Goal: Navigation & Orientation: Find specific page/section

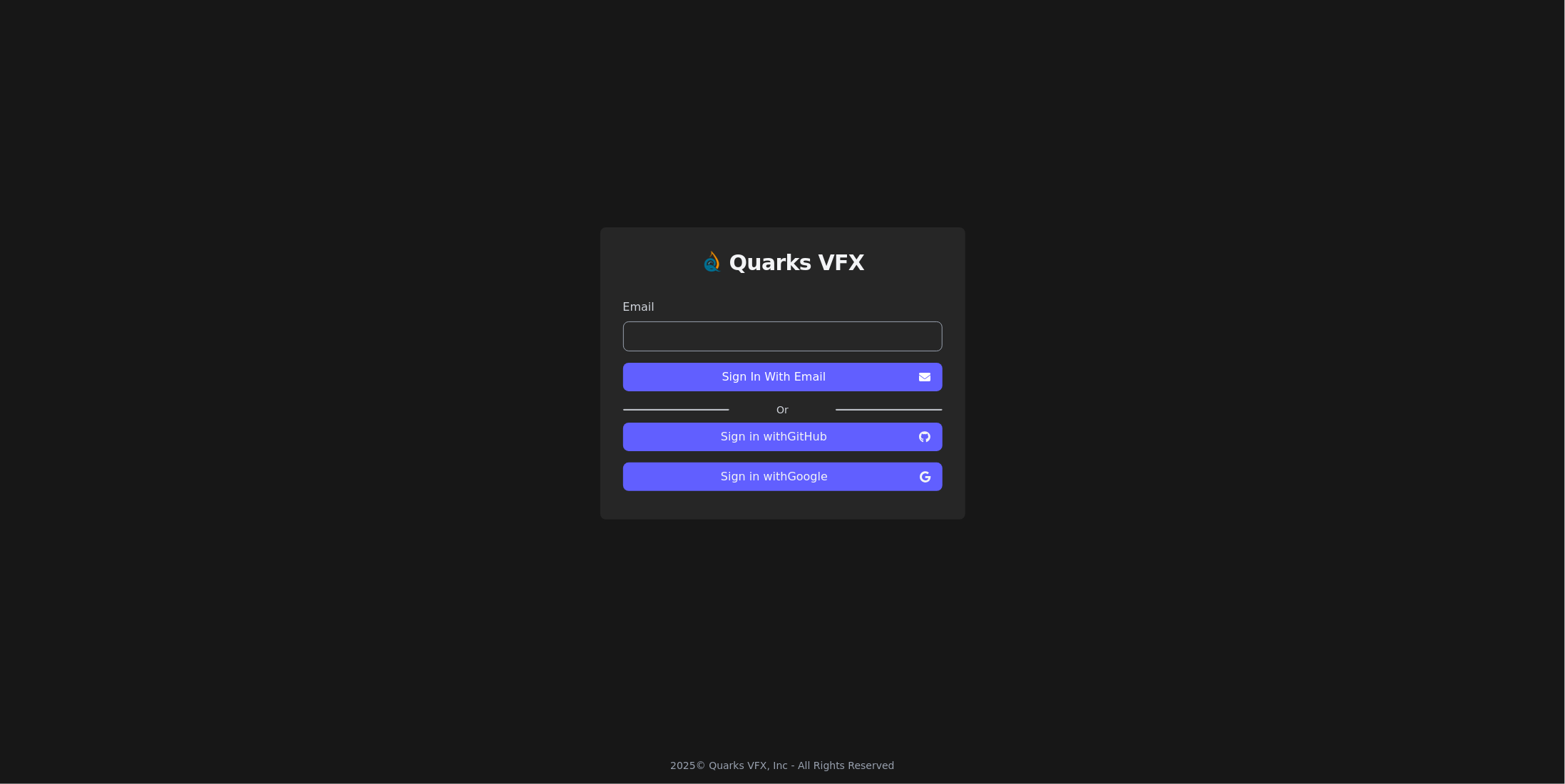
click at [811, 481] on span "Sign in with Google" at bounding box center [775, 476] width 280 height 17
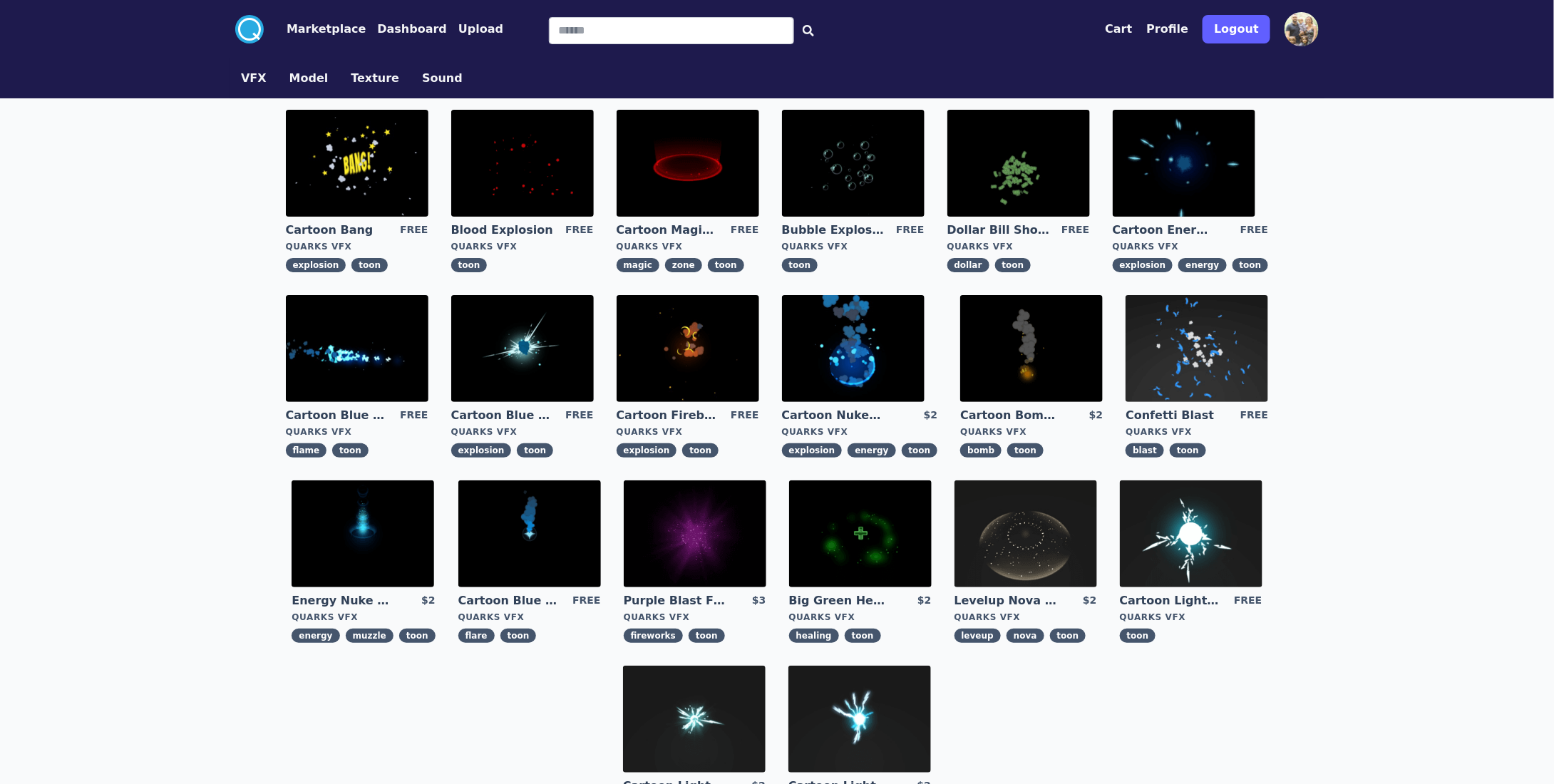
click at [690, 167] on img at bounding box center [688, 163] width 142 height 107
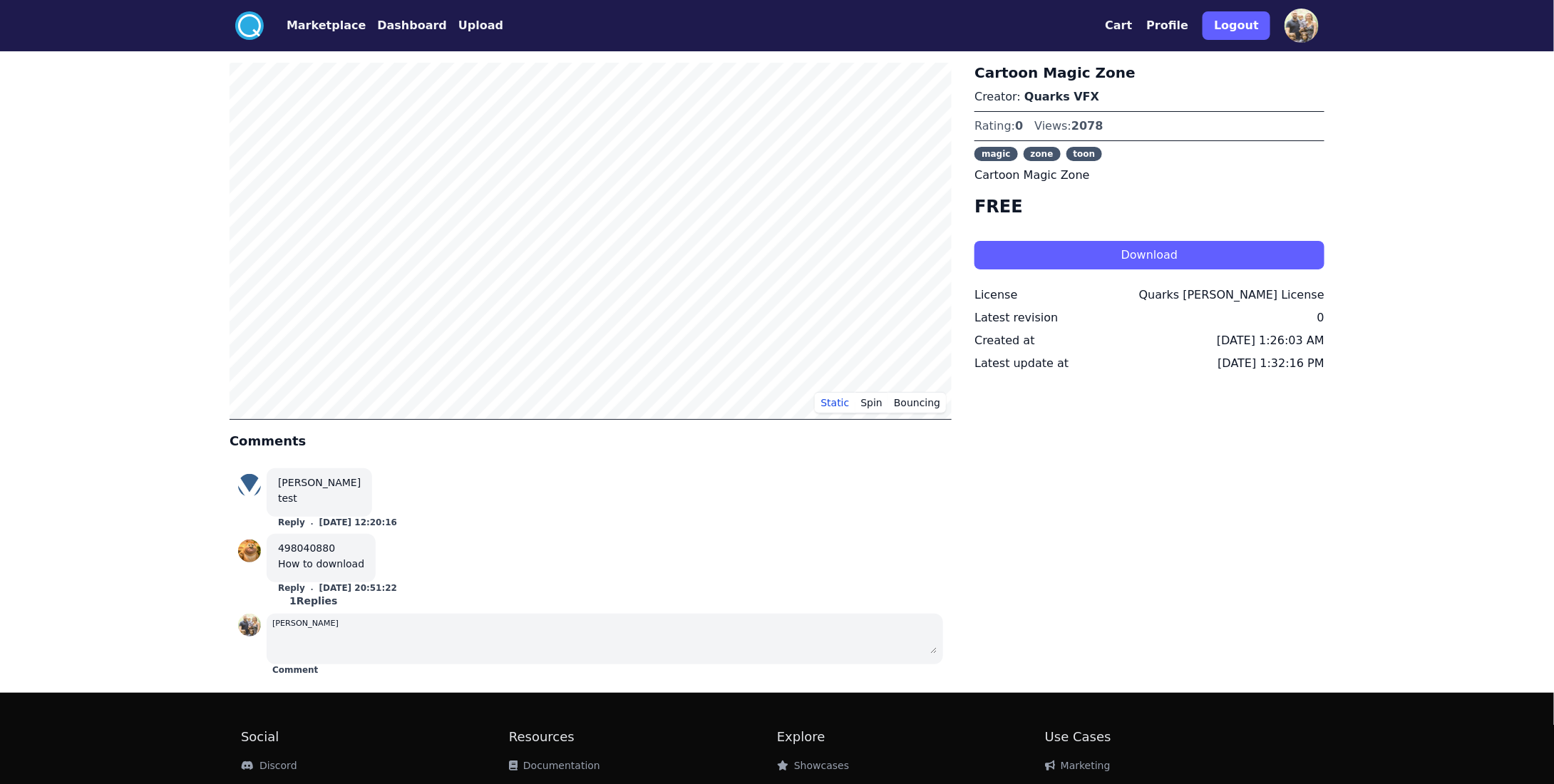
click at [309, 26] on button "Marketplace" at bounding box center [327, 25] width 79 height 17
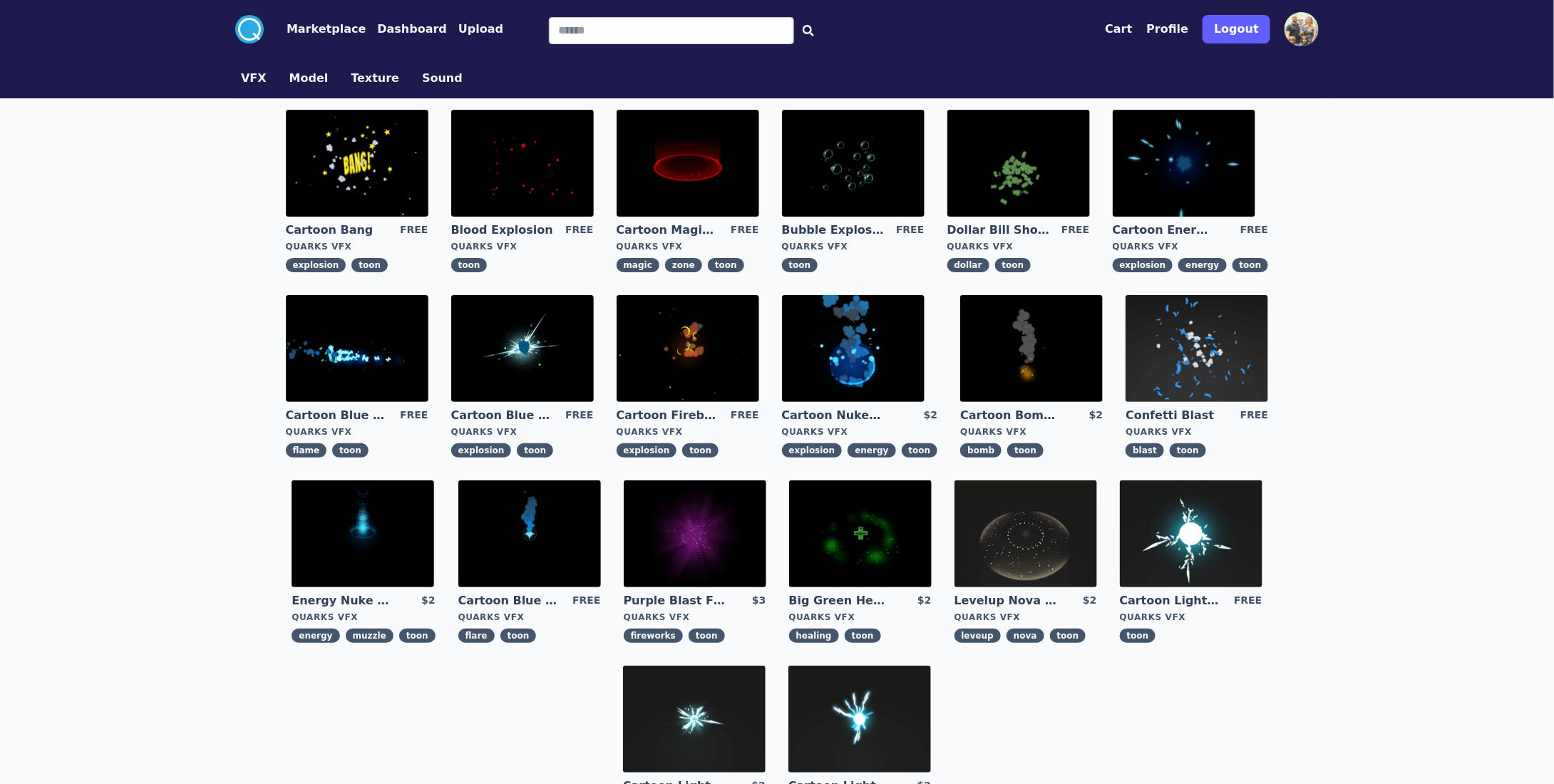
click at [420, 24] on button "Dashboard" at bounding box center [411, 29] width 70 height 17
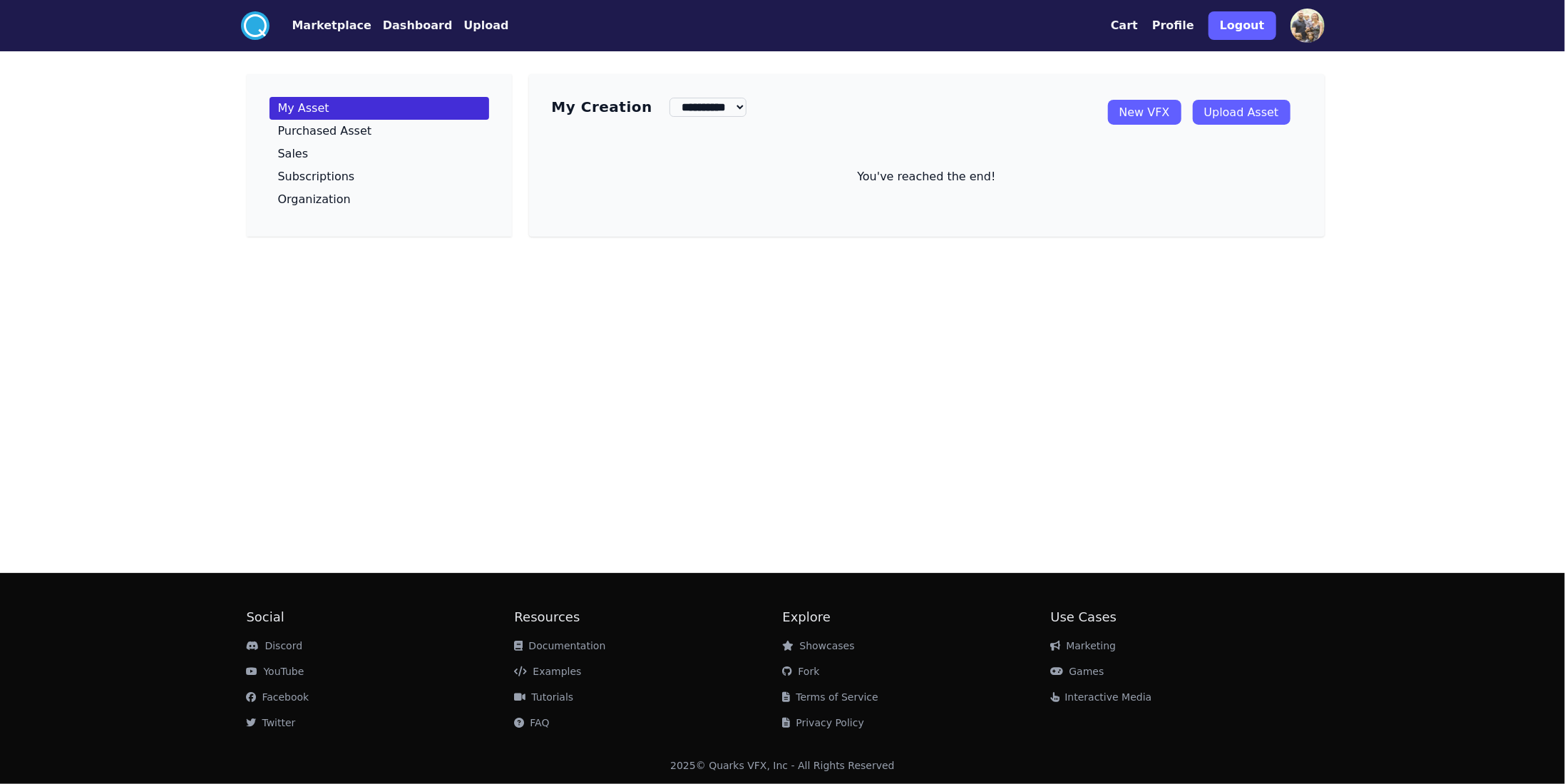
click at [1166, 115] on link "New VFX" at bounding box center [1145, 112] width 73 height 25
